Goal: Obtain resource: Obtain resource

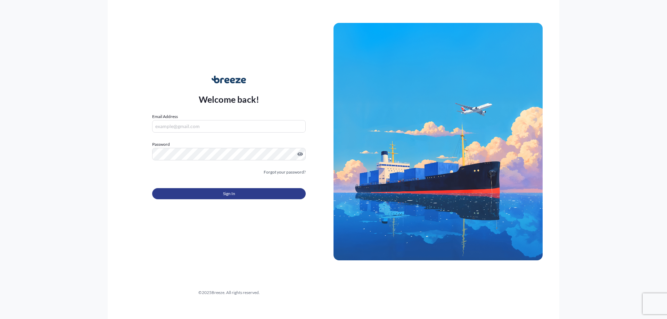
type input "[PERSON_NAME][EMAIL_ADDRESS][DOMAIN_NAME]"
click at [236, 194] on button "Sign In" at bounding box center [229, 193] width 154 height 11
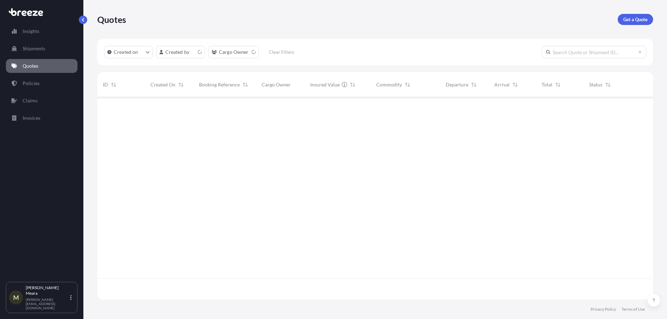
scroll to position [201, 551]
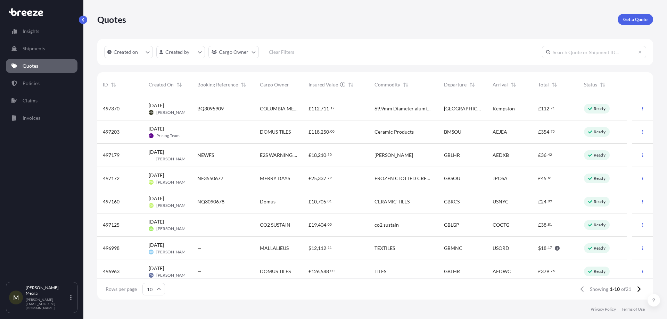
click at [238, 106] on div "BQ3095909" at bounding box center [222, 108] width 51 height 7
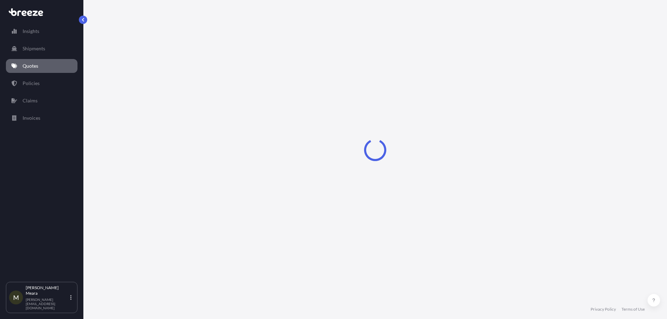
select select "Road"
select select "1"
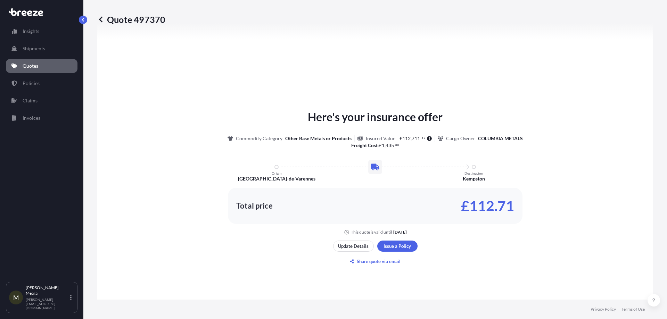
scroll to position [279, 0]
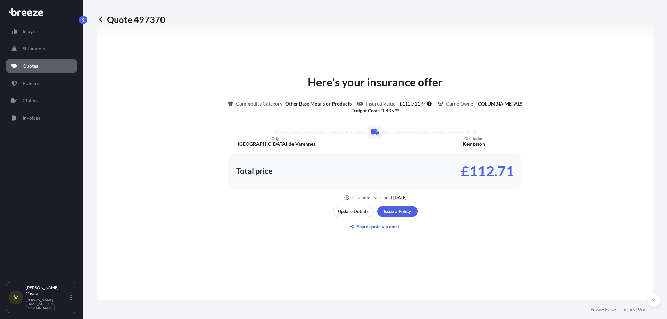
drag, startPoint x: 488, startPoint y: 162, endPoint x: 433, endPoint y: 159, distance: 54.3
drag, startPoint x: 433, startPoint y: 159, endPoint x: 152, endPoint y: 101, distance: 287.6
drag, startPoint x: 152, startPoint y: 101, endPoint x: 192, endPoint y: 68, distance: 52.3
click at [192, 68] on div "Here's your insurance offer Commodity Category Other Base Metals or Products In…" at bounding box center [375, 153] width 536 height 356
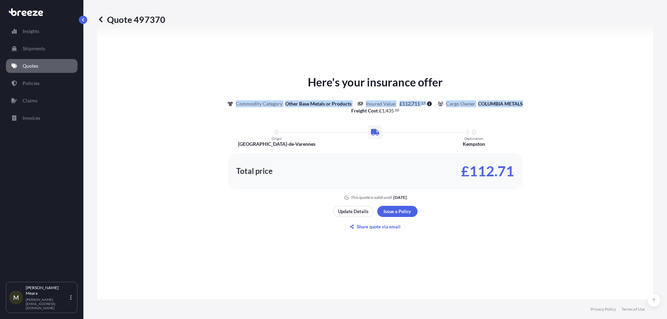
drag, startPoint x: 201, startPoint y: 101, endPoint x: 573, endPoint y: 110, distance: 371.8
click at [573, 110] on div "Here's your insurance offer Commodity Category Other Base Metals or Products In…" at bounding box center [375, 137] width 536 height 126
drag, startPoint x: 561, startPoint y: 111, endPoint x: 557, endPoint y: 112, distance: 3.9
click at [561, 112] on div "Here's your insurance offer Commodity Category Other Base Metals or Products In…" at bounding box center [375, 137] width 536 height 126
click at [439, 116] on div "Here's your insurance offer Commodity Category Other Base Metals or Products In…" at bounding box center [375, 137] width 536 height 126
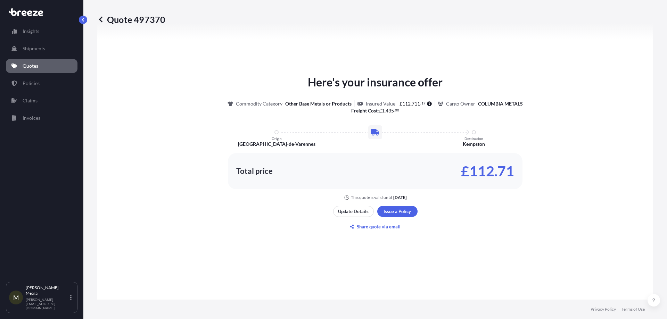
click at [418, 89] on p "Here's your insurance offer" at bounding box center [375, 82] width 135 height 17
click at [650, 299] on button at bounding box center [653, 300] width 13 height 13
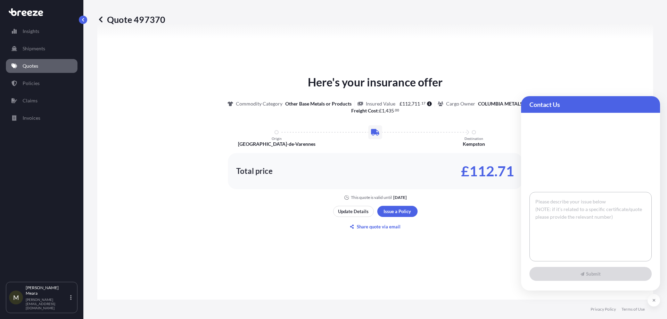
click at [586, 221] on textarea at bounding box center [590, 226] width 122 height 69
click at [575, 49] on div "Here's your insurance offer Commodity Category Other Base Metals or Products In…" at bounding box center [375, 153] width 536 height 356
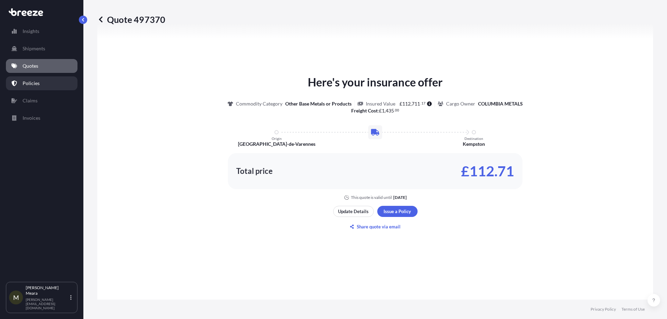
click at [30, 83] on p "Policies" at bounding box center [31, 83] width 17 height 7
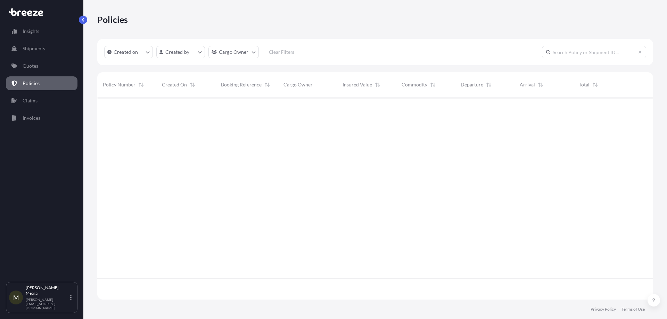
scroll to position [201, 551]
click at [49, 66] on link "Quotes" at bounding box center [42, 66] width 72 height 14
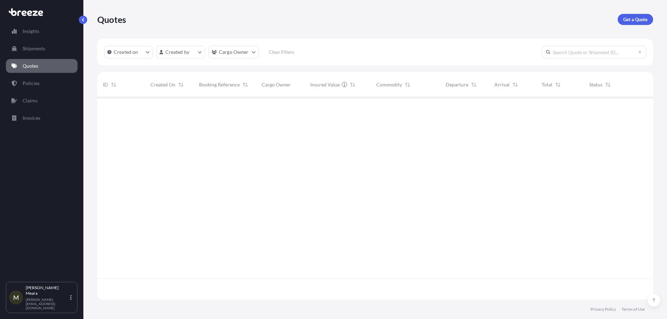
scroll to position [201, 551]
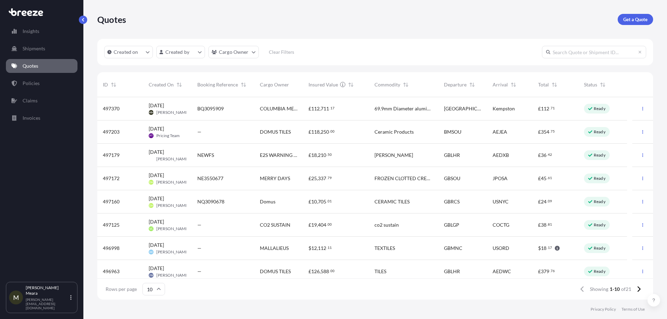
click at [179, 106] on span "[DATE] MM [PERSON_NAME]" at bounding box center [168, 108] width 38 height 13
select select "Road"
select select "1"
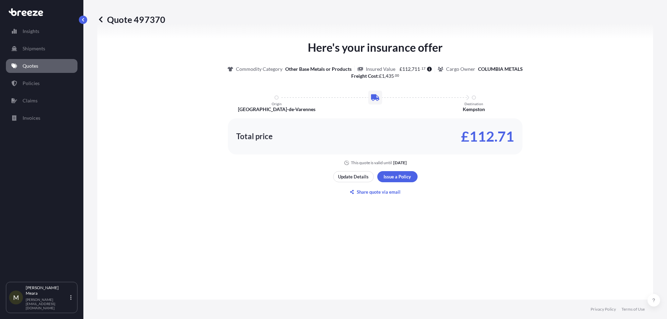
scroll to position [350, 0]
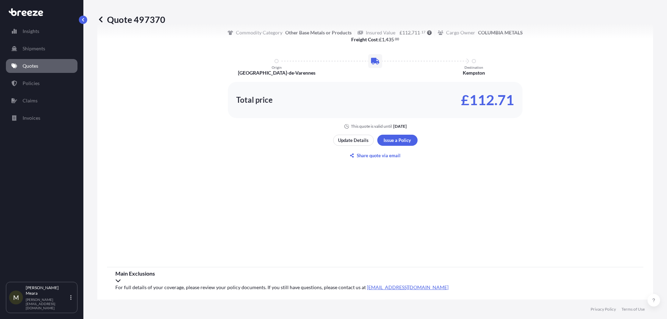
click at [151, 277] on span "Main Exclusions" at bounding box center [375, 273] width 520 height 7
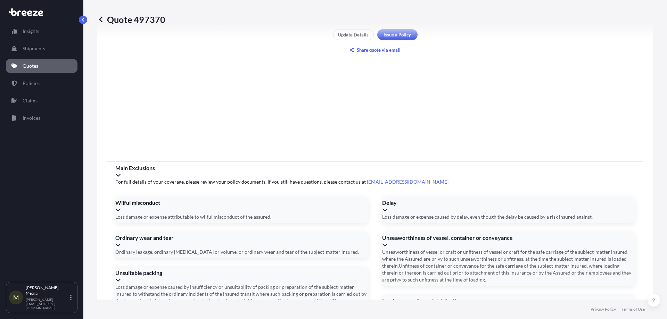
scroll to position [490, 0]
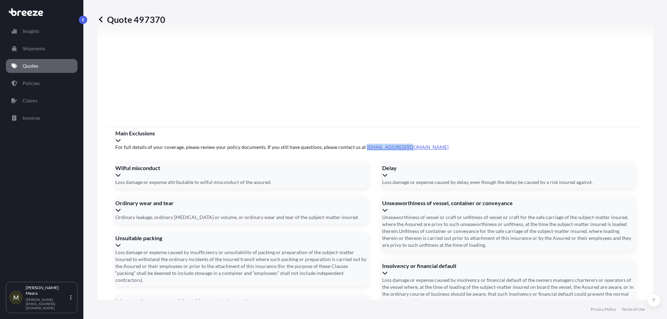
drag, startPoint x: 416, startPoint y: 151, endPoint x: 361, endPoint y: 148, distance: 55.3
click at [361, 148] on span "For full details of your coverage, please review your policy documents. If you …" at bounding box center [375, 147] width 520 height 7
copy link "[EMAIL_ADDRESS][DOMAIN_NAME]"
click at [429, 263] on div "Insolvency or financial default" at bounding box center [508, 270] width 253 height 14
click at [443, 217] on div "Unseaworthiness of vessel, container or conveyance Unseaworthiness of vessel or…" at bounding box center [508, 224] width 253 height 55
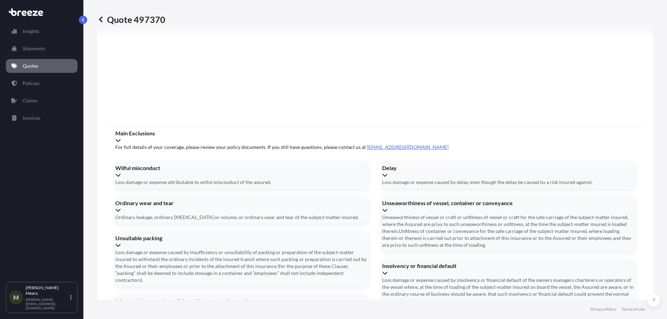
click at [442, 206] on span "Unseaworthiness of vessel, container or conveyance" at bounding box center [508, 203] width 253 height 7
click at [436, 169] on div "Delay" at bounding box center [508, 172] width 253 height 14
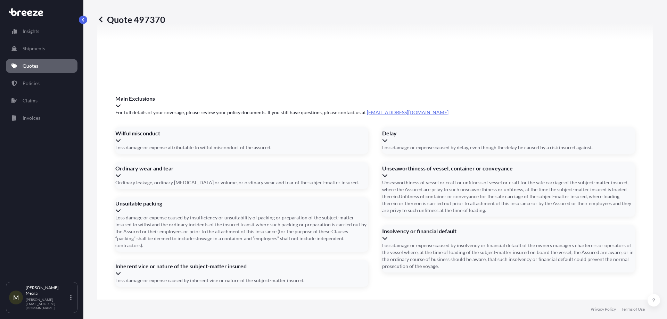
scroll to position [555, 0]
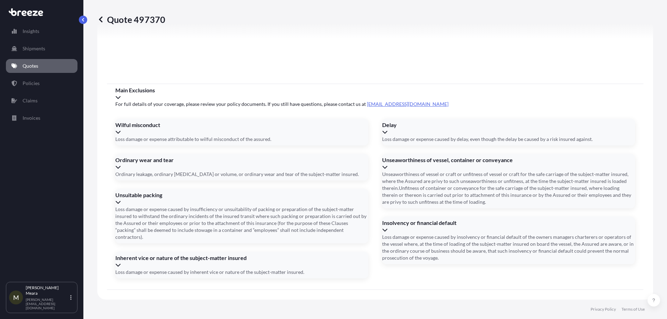
click at [308, 122] on div "Wilful misconduct" at bounding box center [241, 129] width 253 height 14
drag, startPoint x: 256, startPoint y: 154, endPoint x: 249, endPoint y: 160, distance: 9.3
click at [254, 157] on div "Ordinary wear and tear" at bounding box center [241, 160] width 253 height 7
click at [207, 198] on div "Unsuitable packing" at bounding box center [241, 199] width 253 height 14
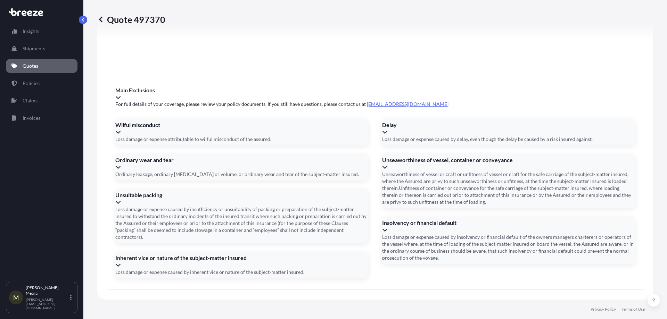
click at [192, 269] on div "Inherent vice or nature of the subject-matter insured" at bounding box center [241, 262] width 253 height 14
click at [651, 302] on button at bounding box center [653, 300] width 13 height 13
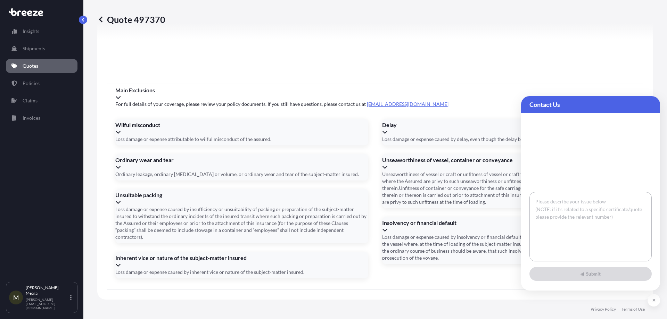
click at [557, 201] on textarea at bounding box center [590, 226] width 122 height 69
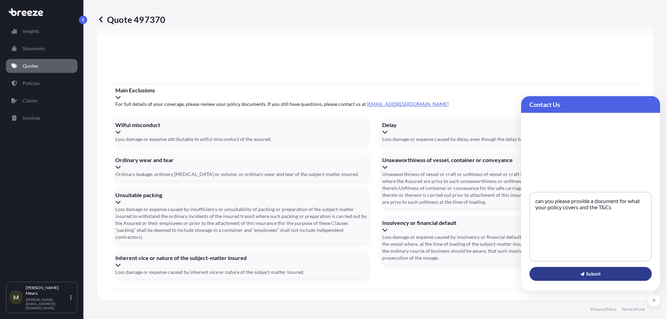
type textarea "can you please provide a document for what your policy covers and the T&Cs"
click at [580, 276] on icon at bounding box center [582, 274] width 4 height 4
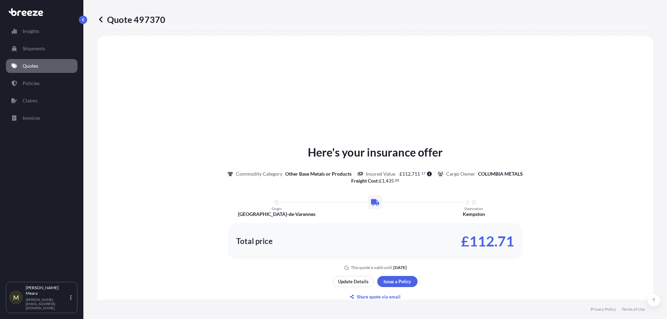
scroll to position [313, 0]
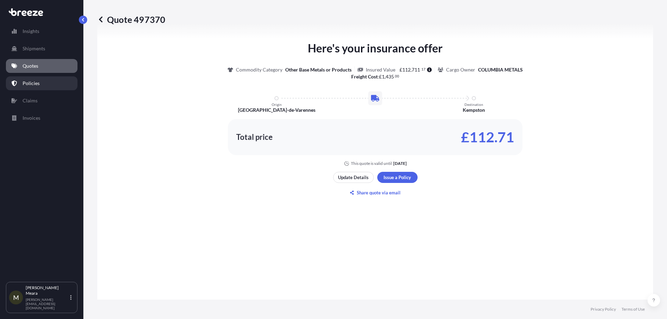
click at [48, 83] on link "Policies" at bounding box center [42, 83] width 72 height 14
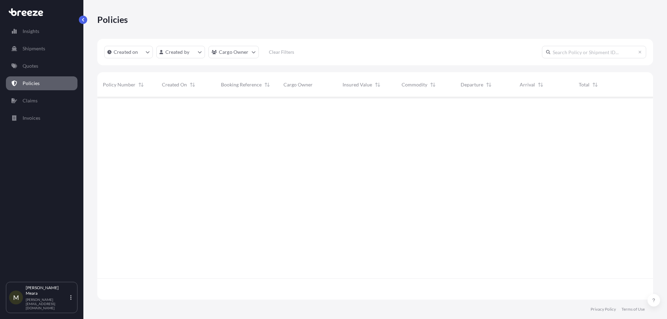
scroll to position [201, 551]
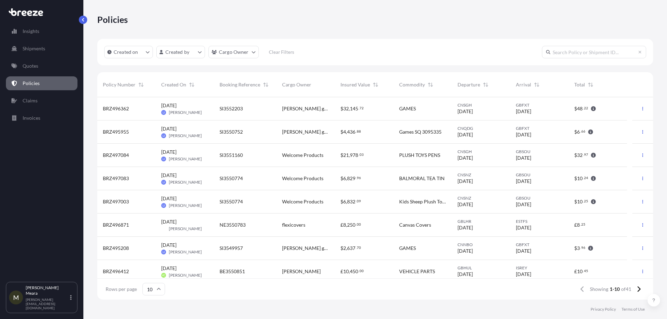
click at [196, 108] on div "[DATE] LI [PERSON_NAME]" at bounding box center [184, 108] width 47 height 13
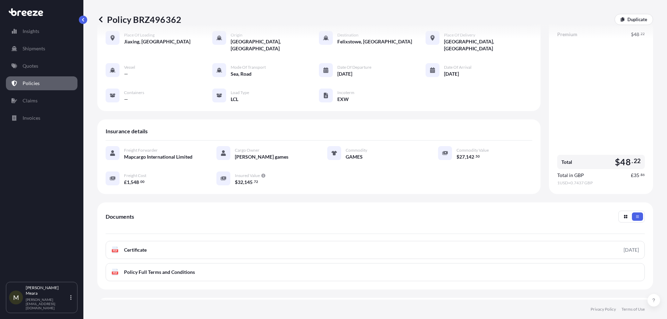
scroll to position [69, 0]
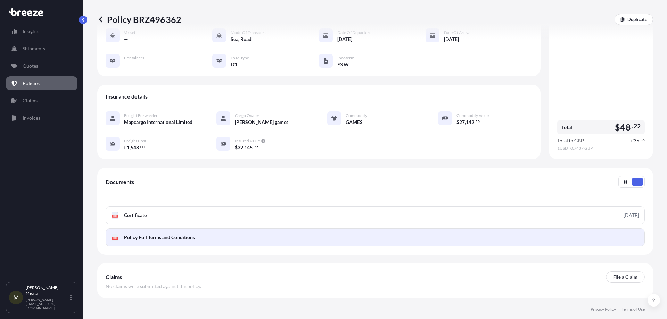
click at [265, 230] on link "PDF Policy Full Terms and Conditions" at bounding box center [375, 238] width 539 height 18
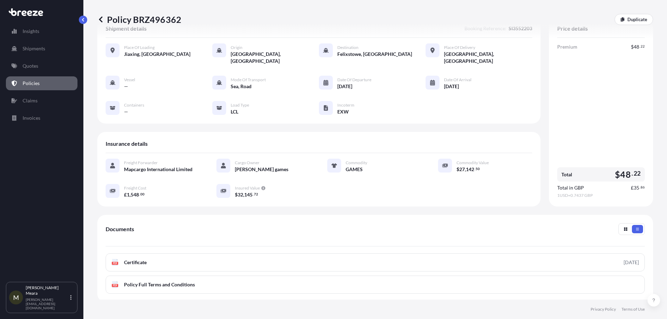
scroll to position [0, 0]
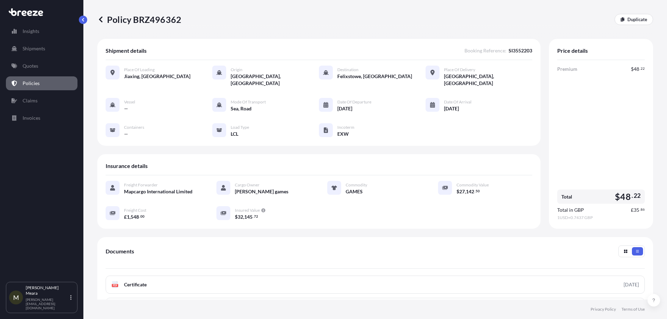
click at [51, 83] on link "Policies" at bounding box center [42, 83] width 72 height 14
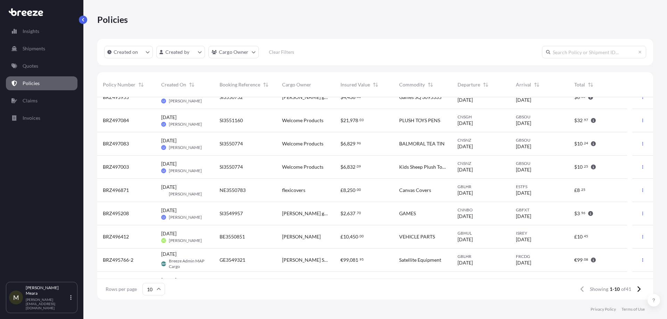
scroll to position [51, 0]
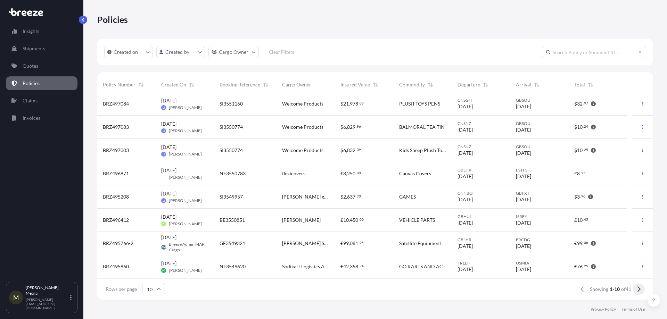
click at [640, 288] on icon at bounding box center [639, 289] width 4 height 6
click at [641, 288] on button at bounding box center [639, 289] width 12 height 11
click at [640, 290] on icon at bounding box center [639, 289] width 4 height 6
click at [638, 288] on icon at bounding box center [638, 290] width 3 height 6
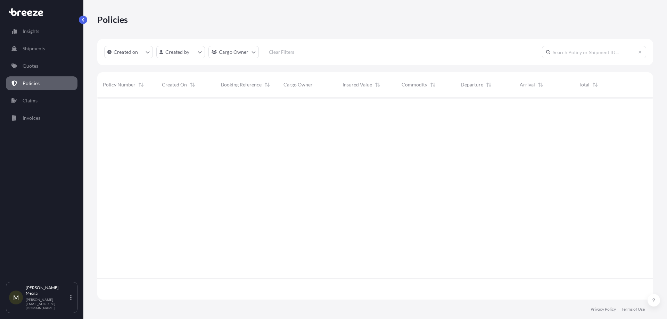
scroll to position [0, 0]
click at [641, 109] on icon "button" at bounding box center [643, 109] width 4 height 4
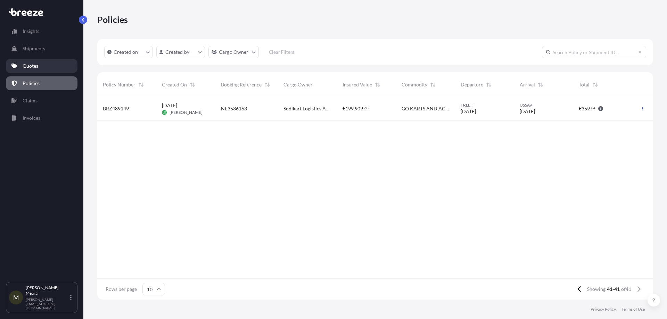
click at [36, 64] on p "Quotes" at bounding box center [31, 66] width 16 height 7
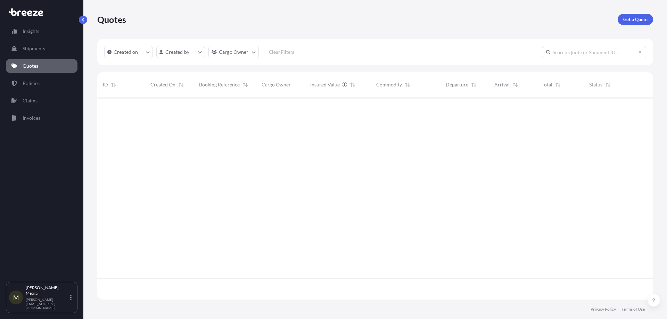
scroll to position [201, 551]
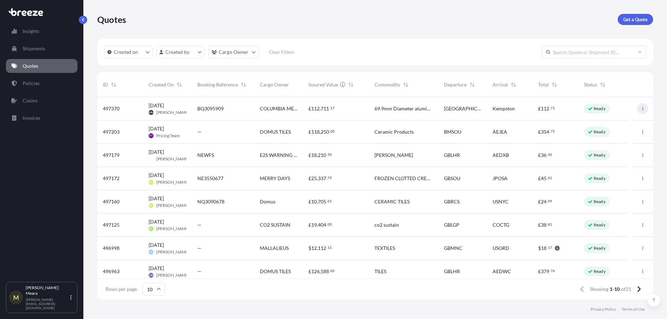
click at [641, 108] on icon "button" at bounding box center [643, 109] width 4 height 4
drag, startPoint x: 199, startPoint y: 111, endPoint x: 192, endPoint y: 110, distance: 6.6
click at [192, 110] on div "BQ3095909" at bounding box center [223, 108] width 63 height 23
select select "Road"
select select "1"
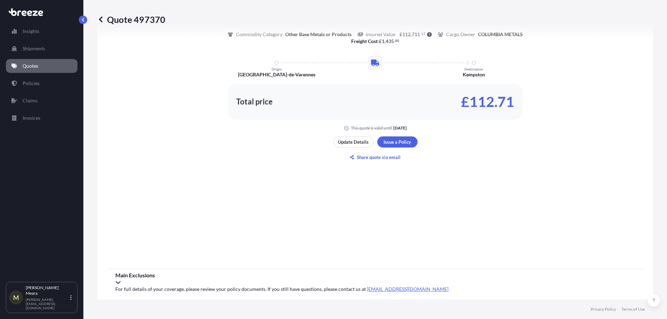
scroll to position [350, 0]
click at [170, 275] on div "Main Exclusions" at bounding box center [375, 277] width 520 height 14
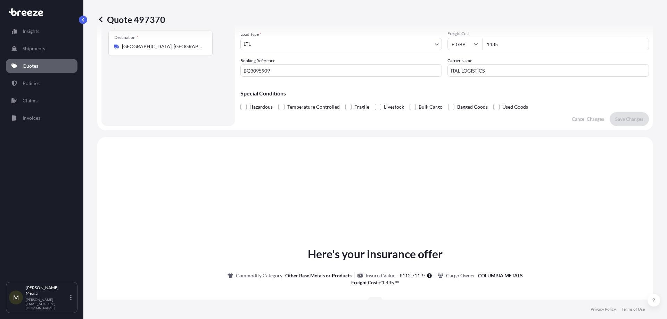
scroll to position [72, 0]
